Goal: Check status

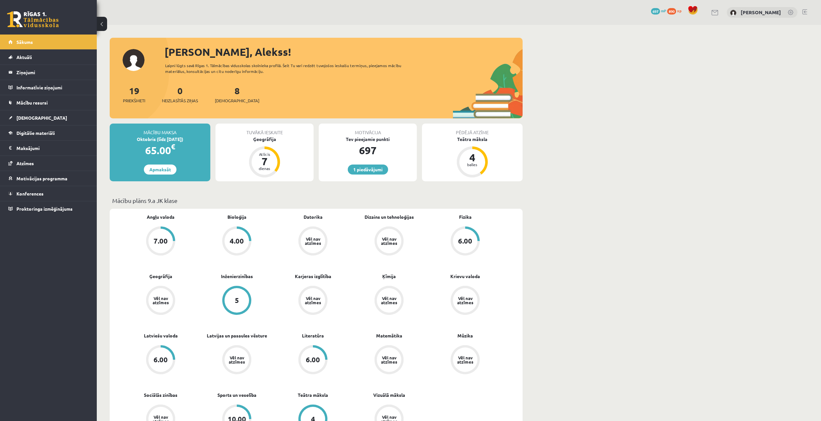
click at [225, 96] on div "8 Ieskaites" at bounding box center [237, 94] width 45 height 20
click at [225, 91] on link "8 Ieskaites" at bounding box center [237, 94] width 45 height 19
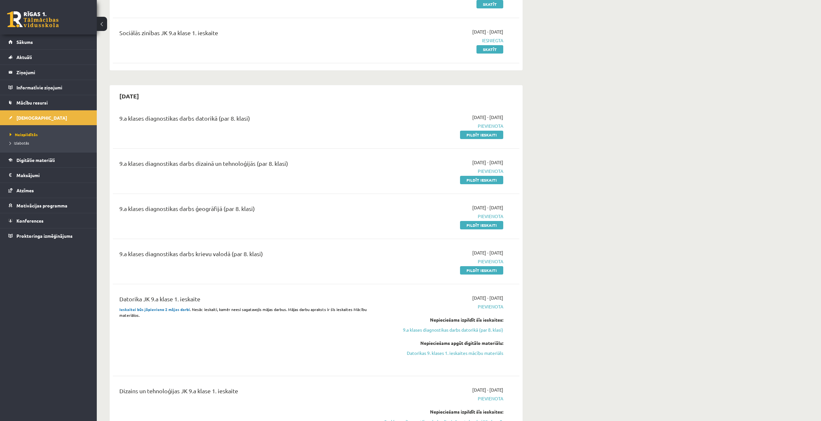
scroll to position [129, 0]
